Goal: Transaction & Acquisition: Purchase product/service

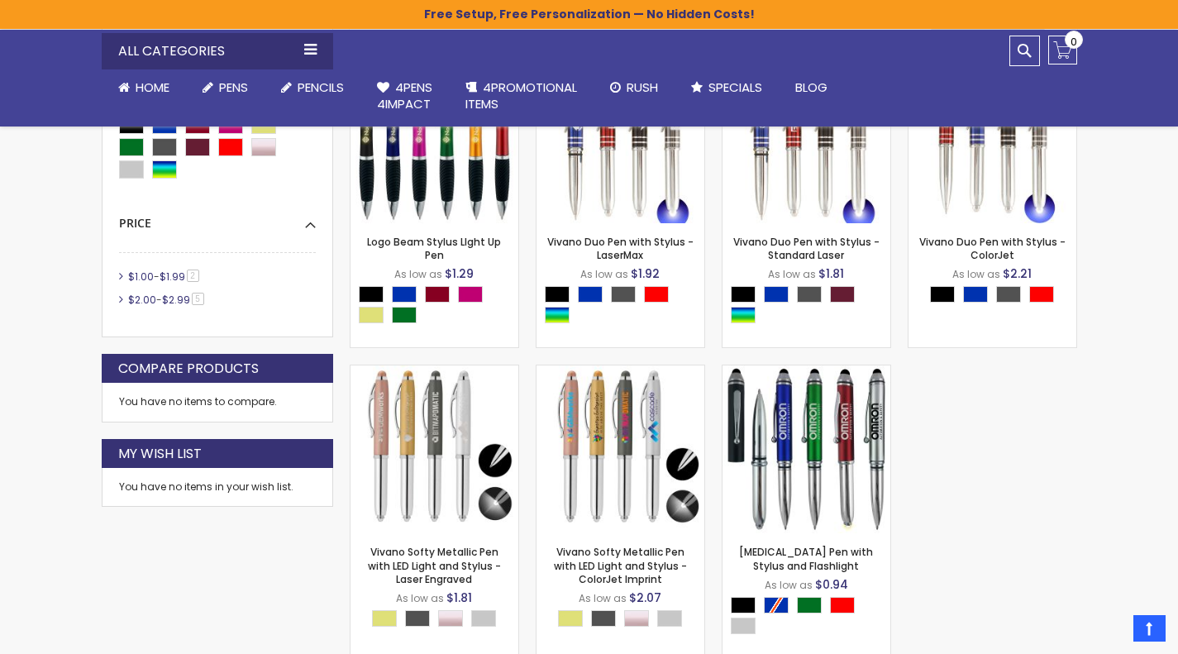
scroll to position [502, 0]
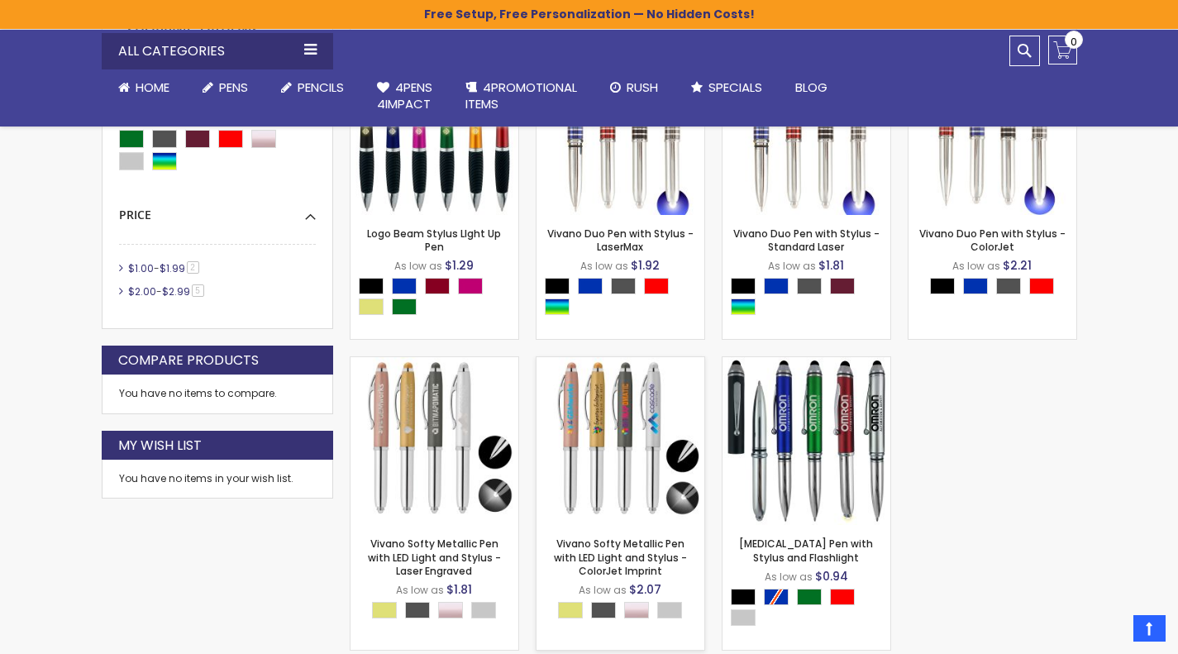
click at [620, 426] on img at bounding box center [620, 441] width 168 height 168
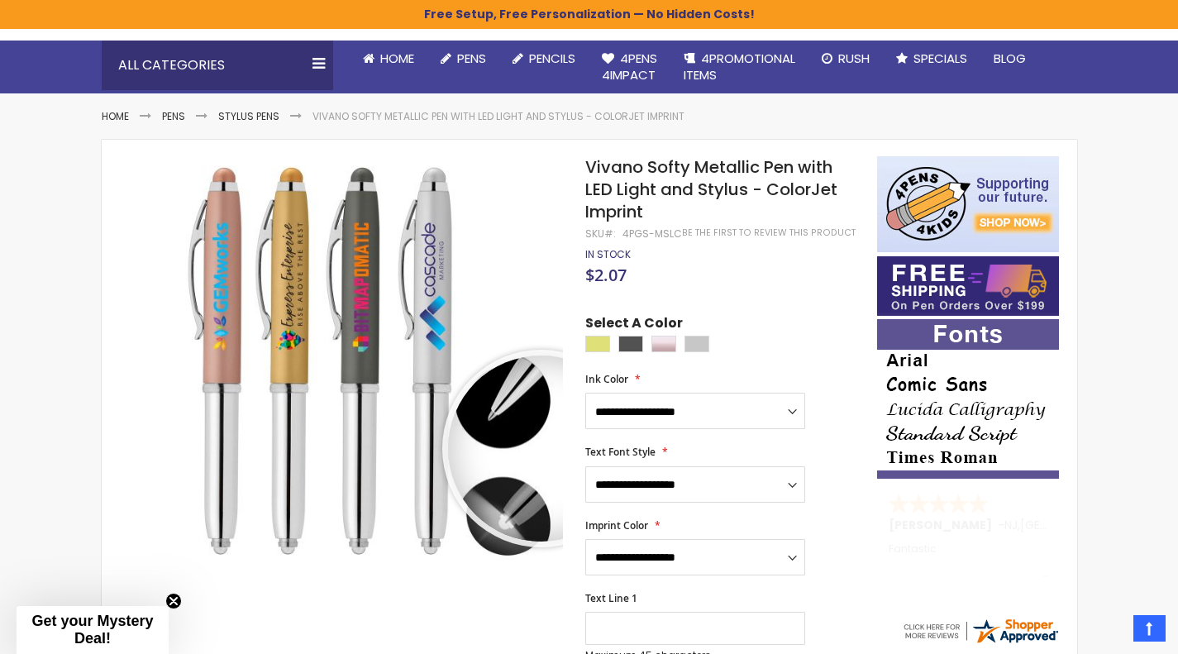
scroll to position [148, 0]
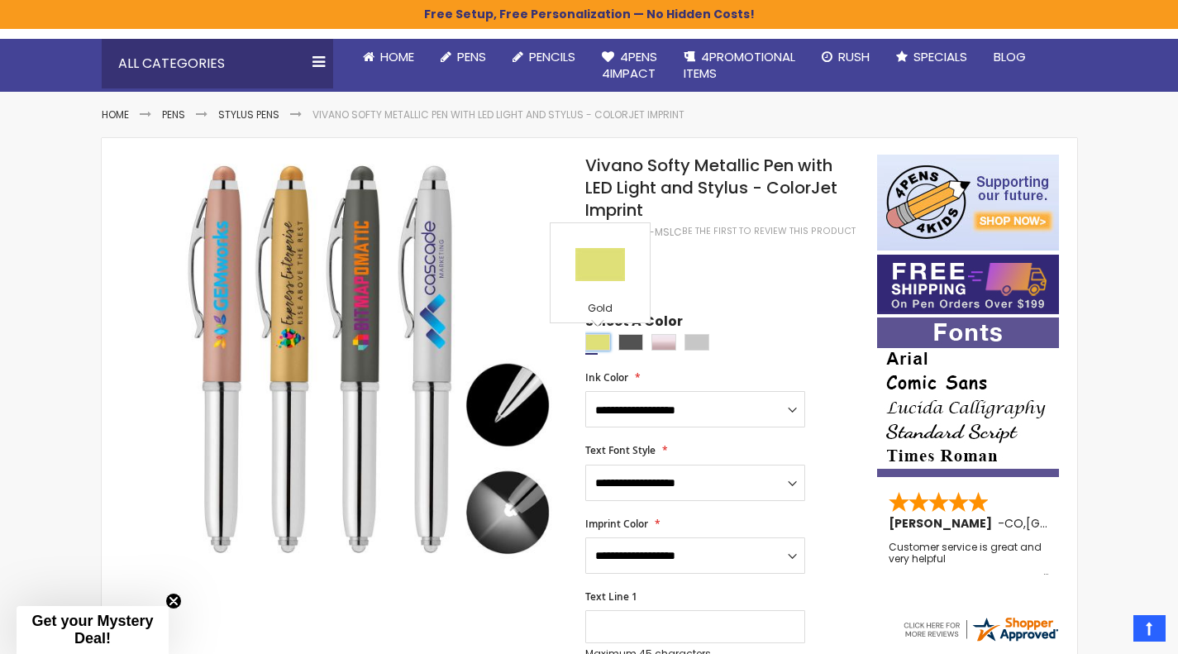
click at [601, 341] on div "Gold" at bounding box center [597, 342] width 25 height 17
type input "****"
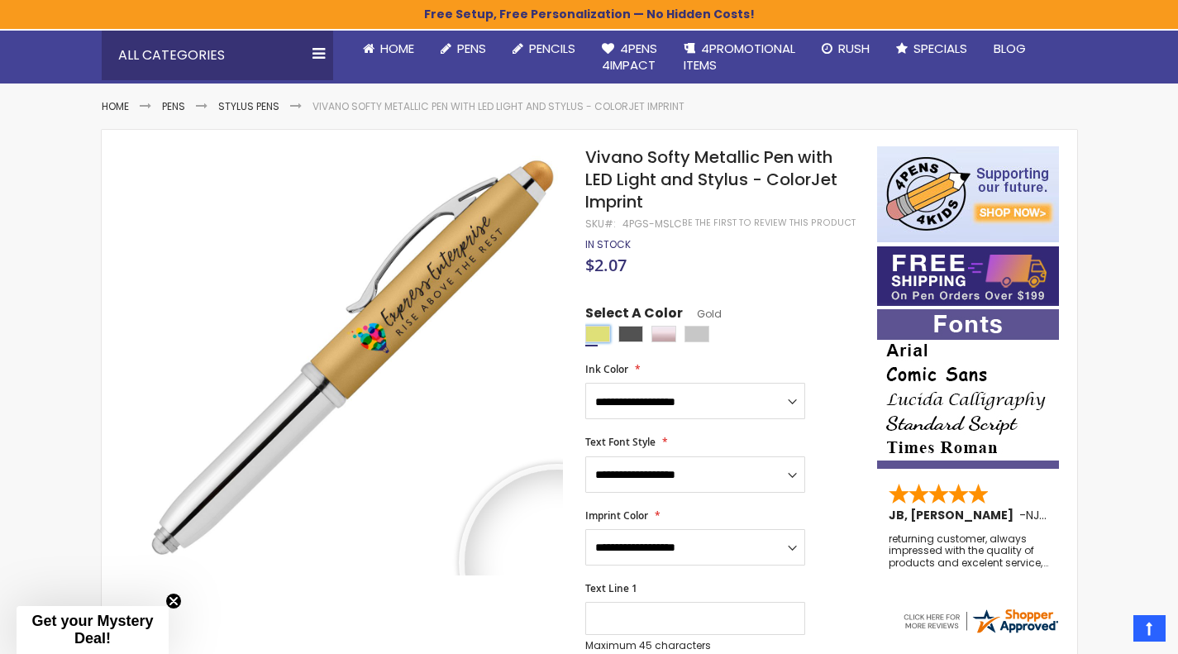
scroll to position [156, 0]
